Goal: Navigation & Orientation: Understand site structure

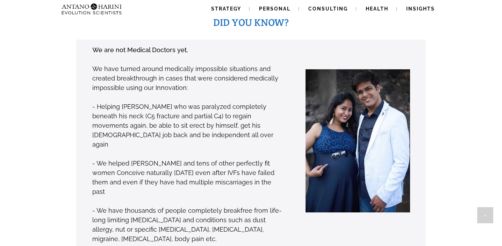
scroll to position [541, 0]
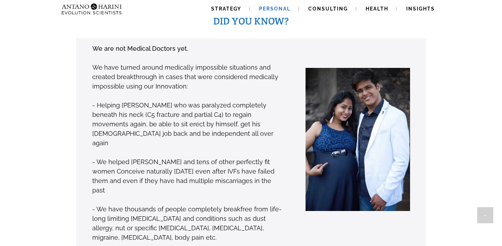
click at [274, 7] on span "Personal" at bounding box center [274, 9] width 31 height 6
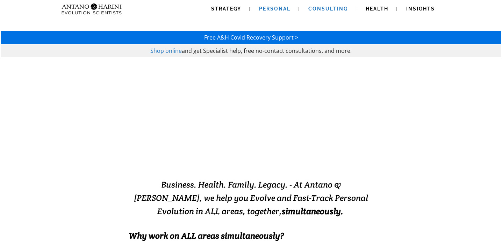
click at [326, 10] on span "Consulting" at bounding box center [327, 9] width 39 height 6
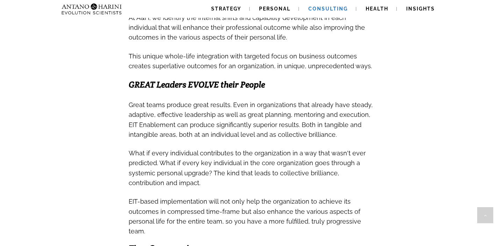
scroll to position [445, 0]
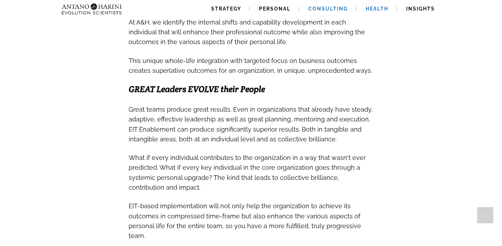
click at [373, 11] on span "Health" at bounding box center [376, 9] width 23 height 6
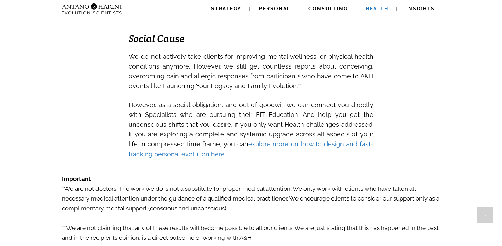
scroll to position [1078, 0]
